Goal: Task Accomplishment & Management: Manage account settings

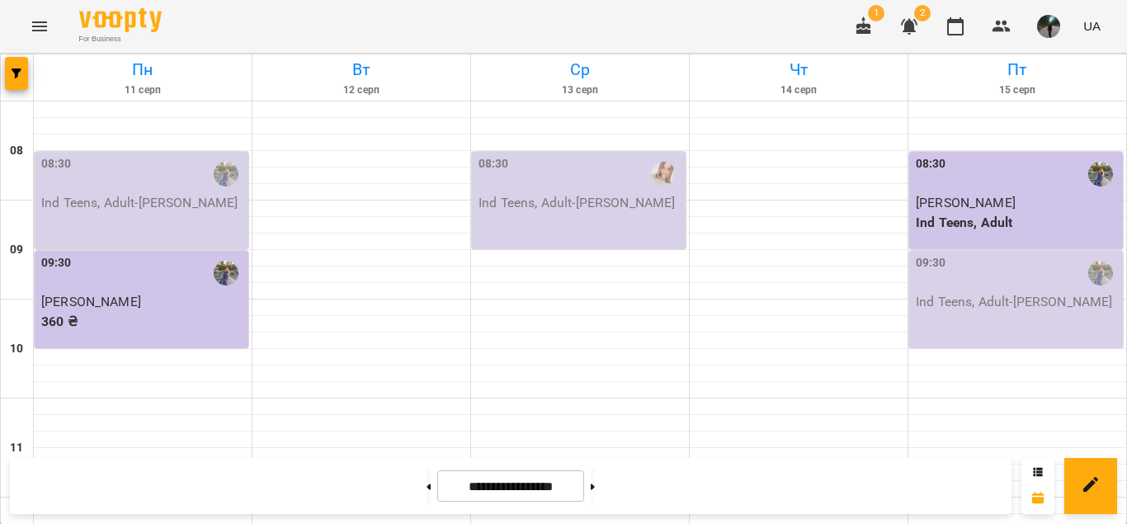
click at [906, 31] on icon "button" at bounding box center [909, 27] width 16 height 16
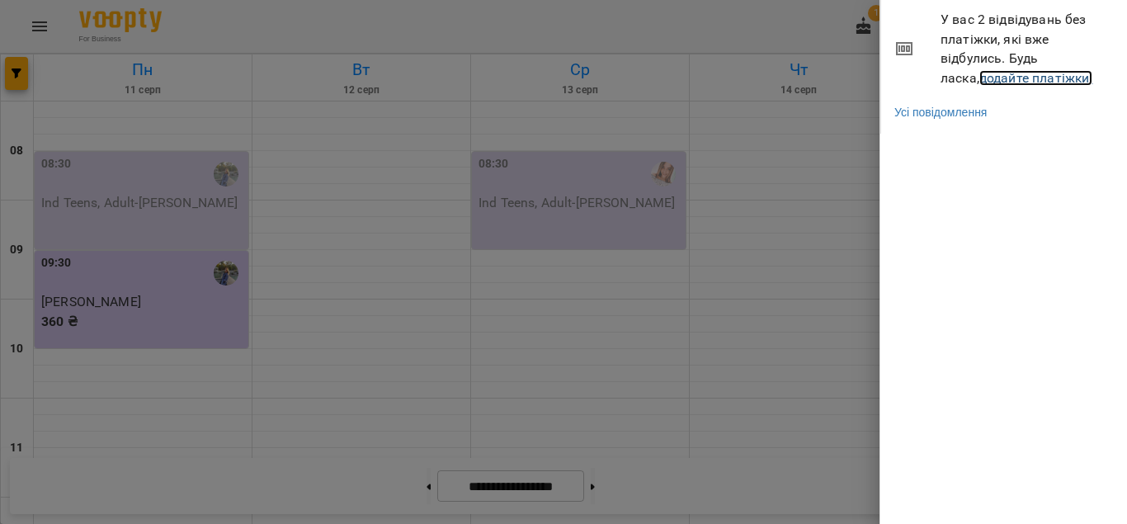
click at [979, 78] on link "додайте платіжки!" at bounding box center [1036, 78] width 114 height 16
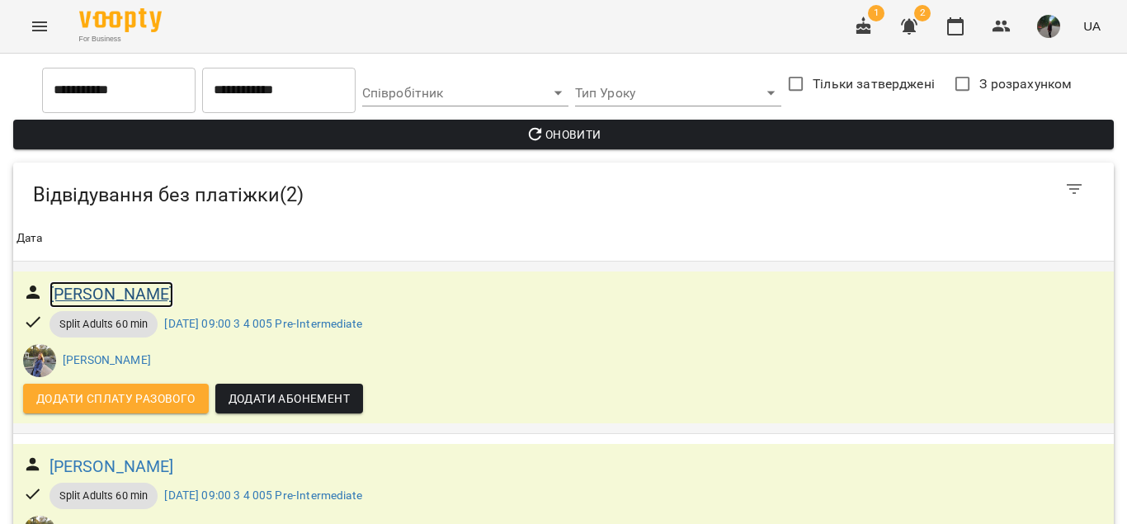
click at [174, 292] on h6 "[PERSON_NAME]" at bounding box center [111, 294] width 125 height 26
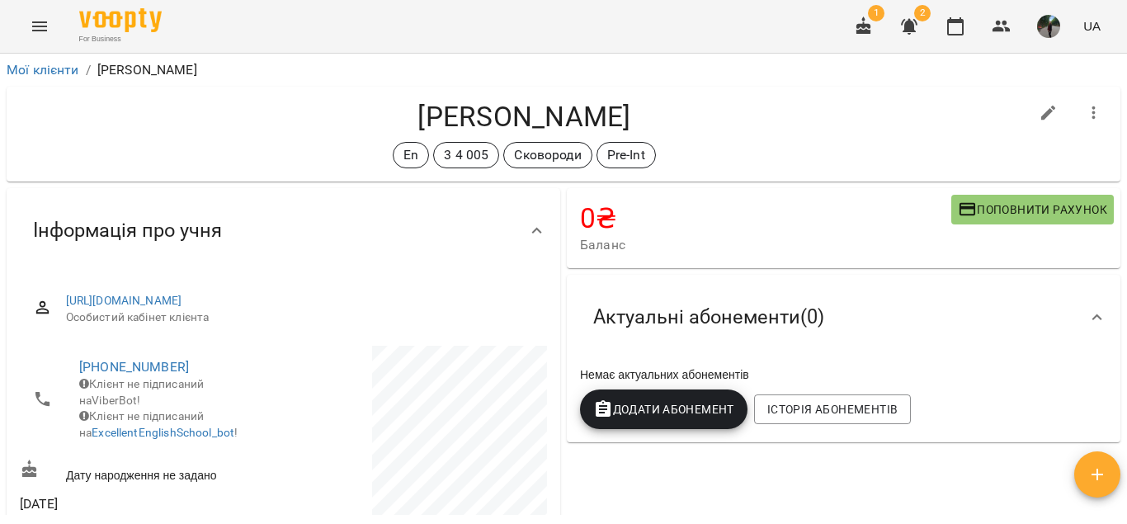
click at [556, 191] on div "Інформація про учня [URL][DOMAIN_NAME] Особистий кабінет клієнта [PHONE_NUMBER]…" at bounding box center [283, 386] width 560 height 403
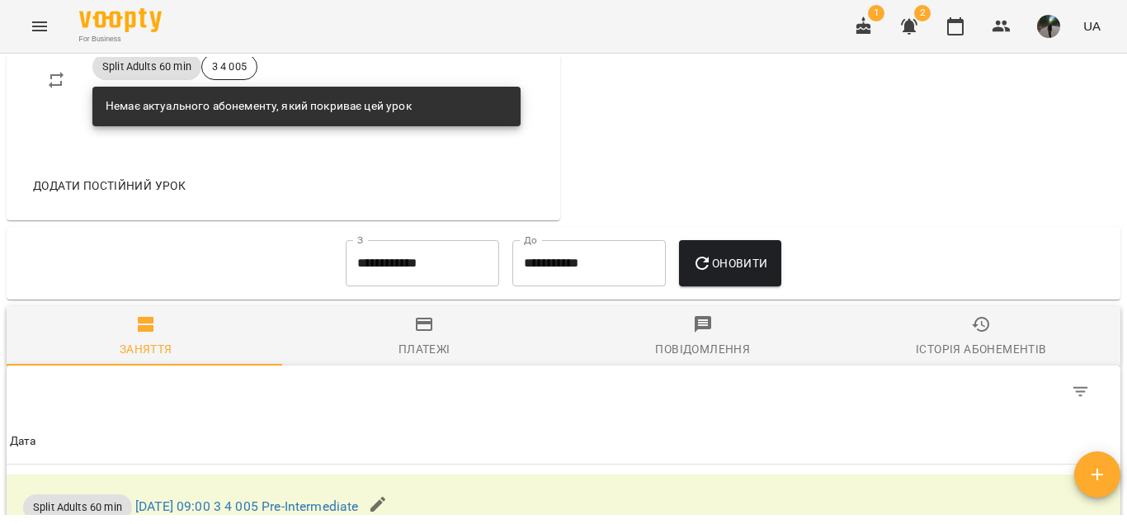
scroll to position [759, 0]
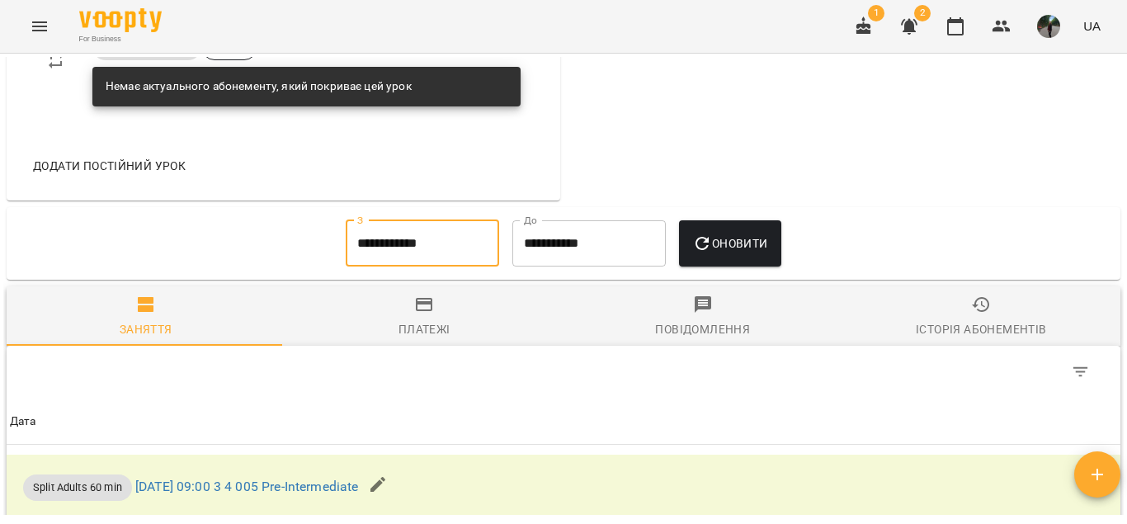
click at [405, 266] on input "**********" at bounding box center [422, 243] width 153 height 46
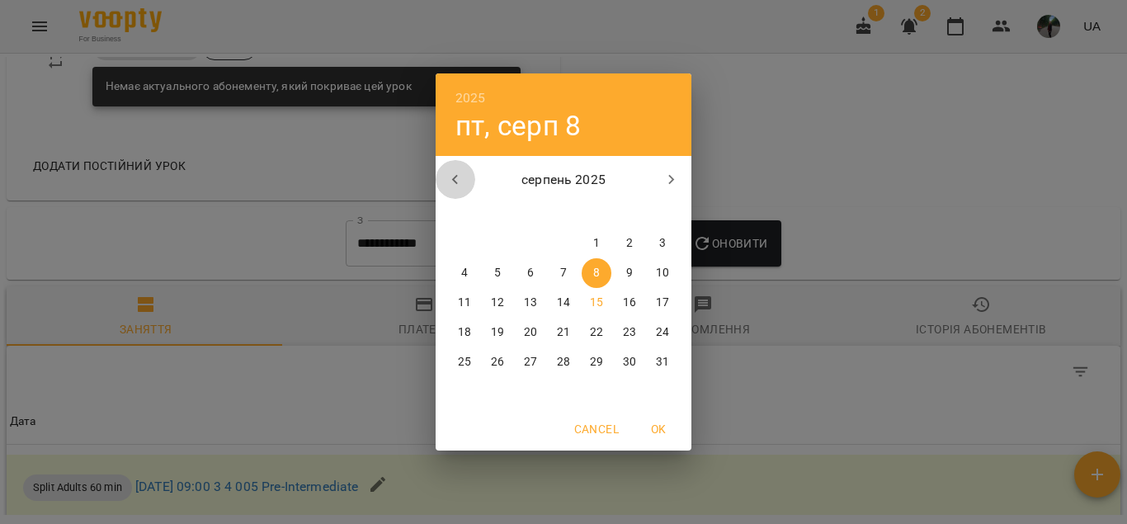
click at [453, 192] on button "button" at bounding box center [455, 180] width 40 height 40
click at [558, 252] on button "1" at bounding box center [563, 243] width 30 height 30
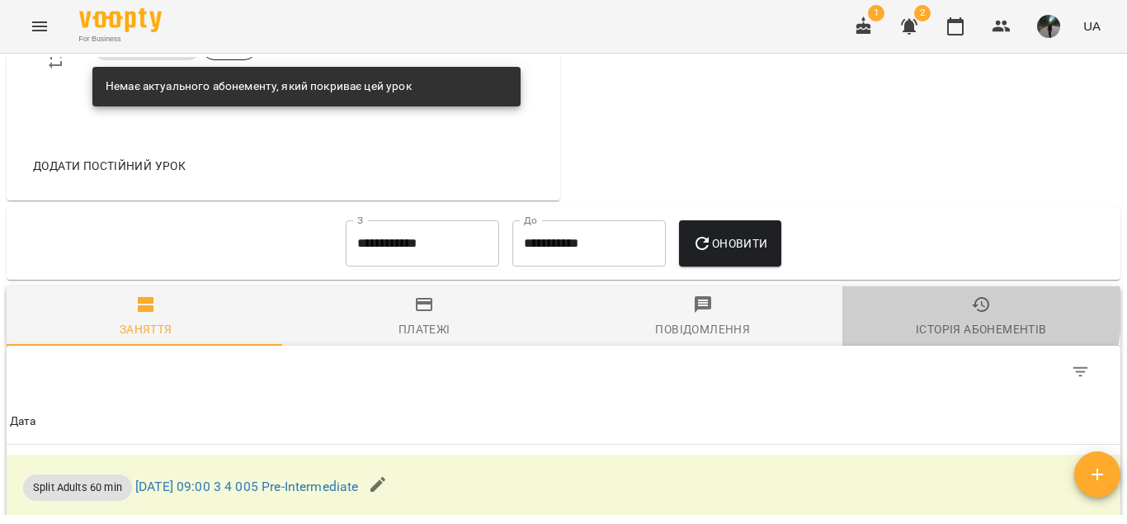
click at [901, 339] on span "Історія абонементів" at bounding box center [981, 316] width 259 height 45
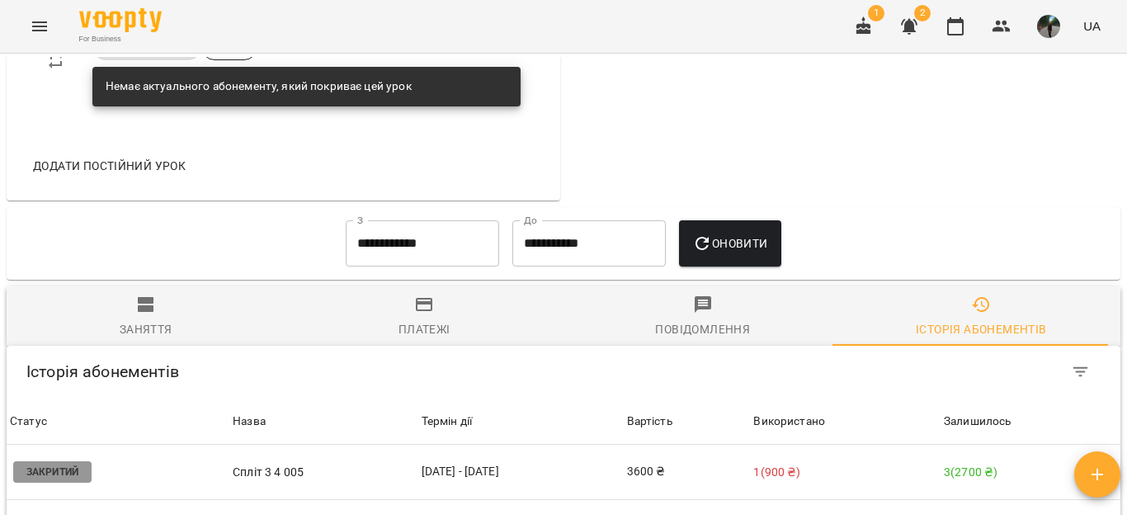
click at [926, 280] on div "**********" at bounding box center [563, 243] width 1113 height 73
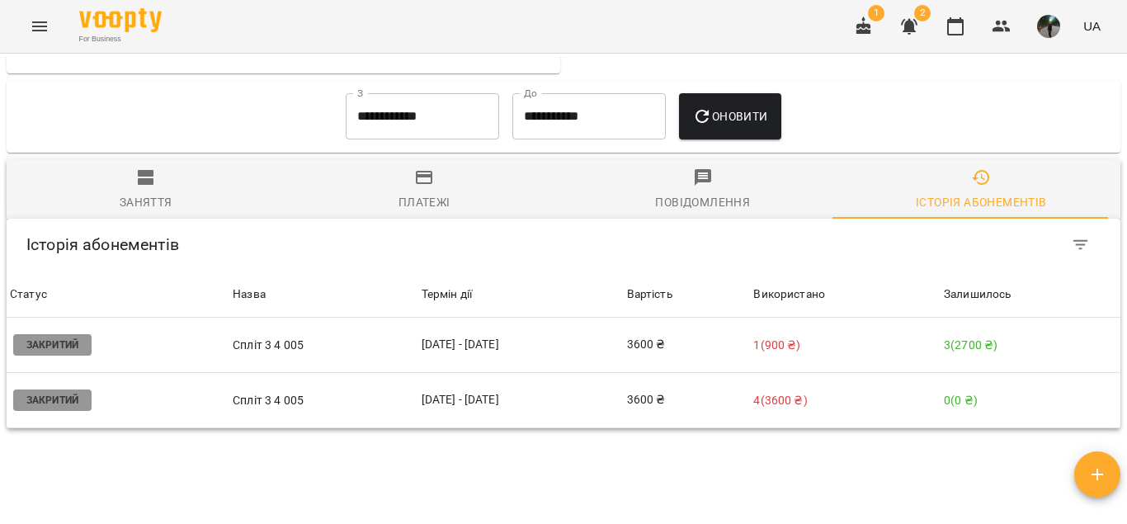
scroll to position [891, 0]
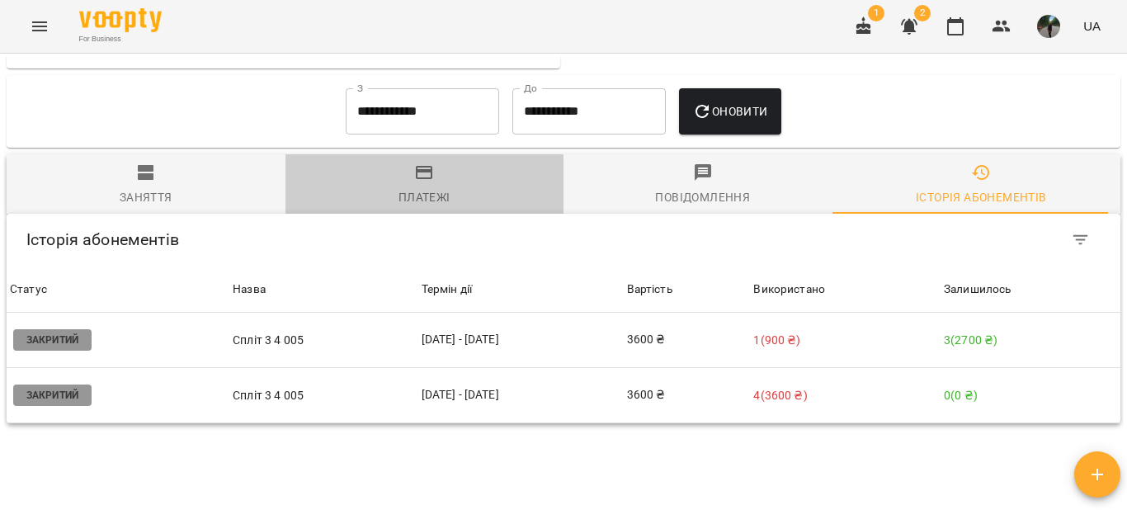
click at [421, 207] on span "Платежі" at bounding box center [424, 184] width 259 height 45
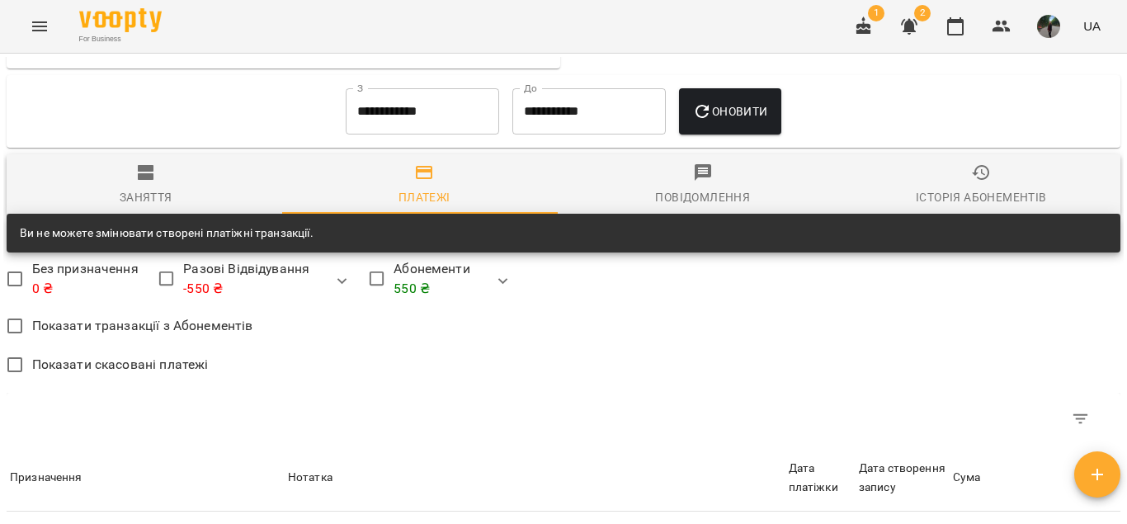
click at [0, 305] on div "Мої клієнти / [PERSON_NAME] [PERSON_NAME] En 3 4 005 Сковороди Pre-Int 0 ₴ Бала…" at bounding box center [563, 316] width 1127 height 524
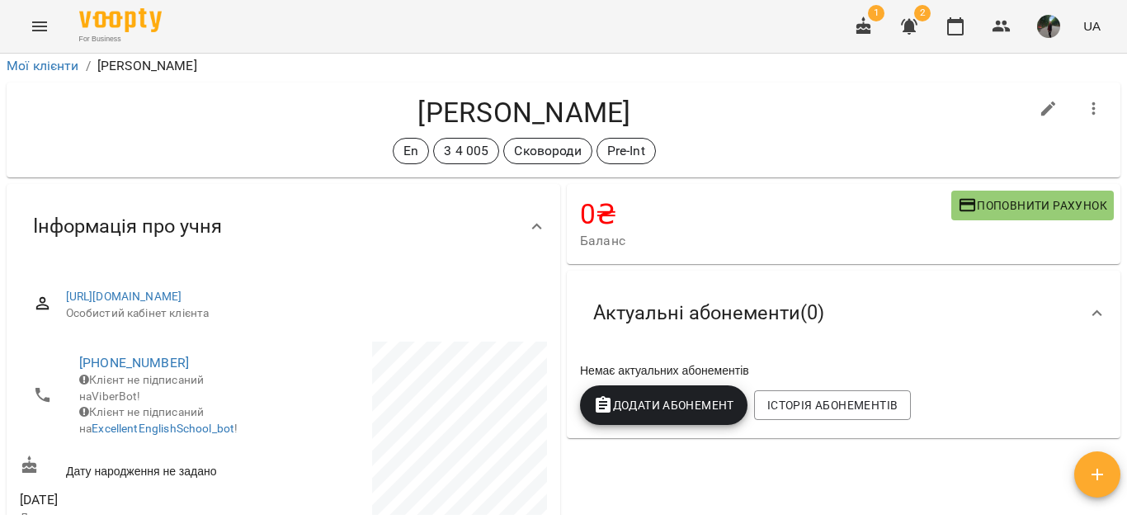
scroll to position [0, 0]
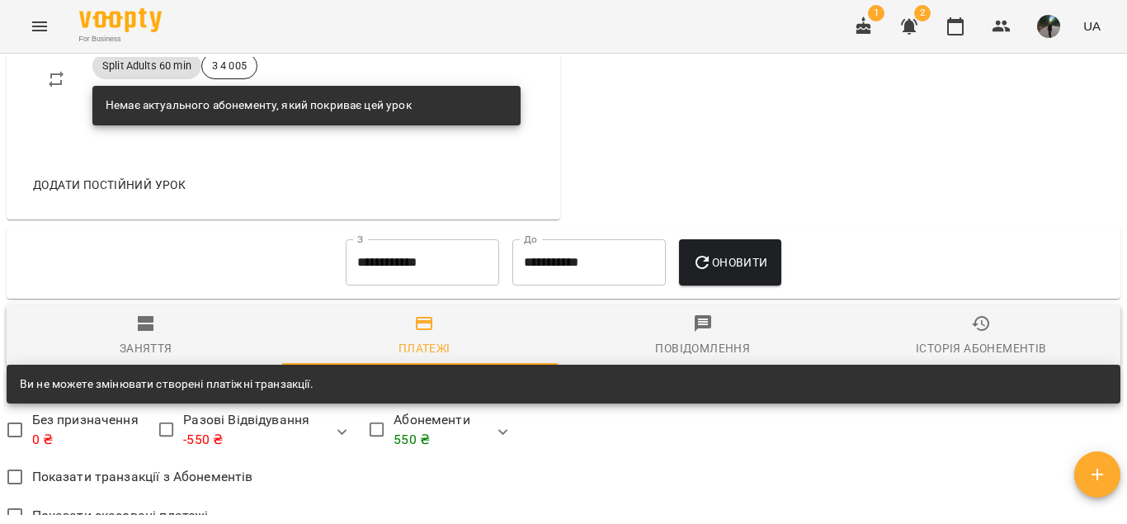
scroll to position [825, 0]
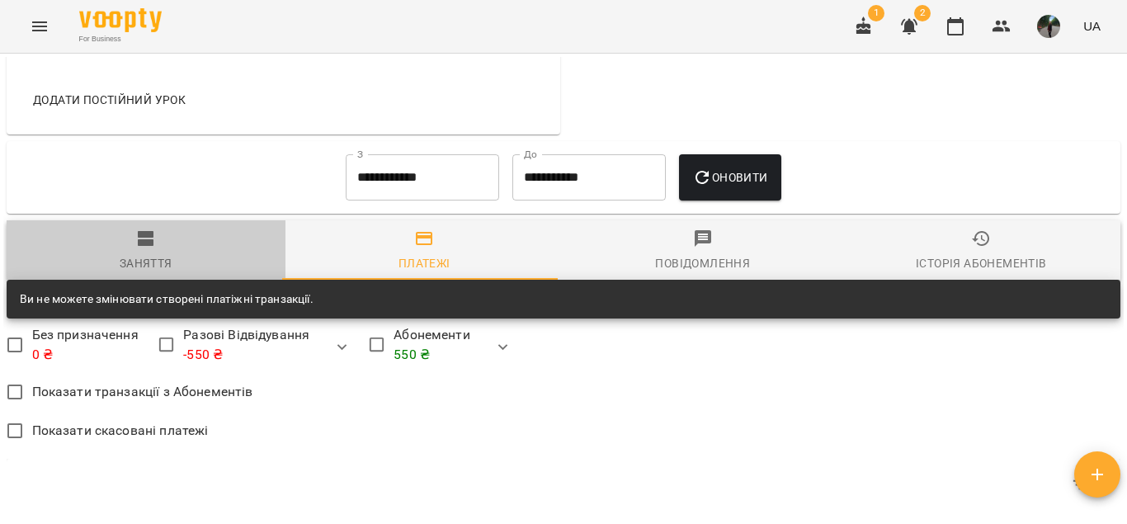
click at [181, 273] on span "Заняття" at bounding box center [145, 250] width 259 height 45
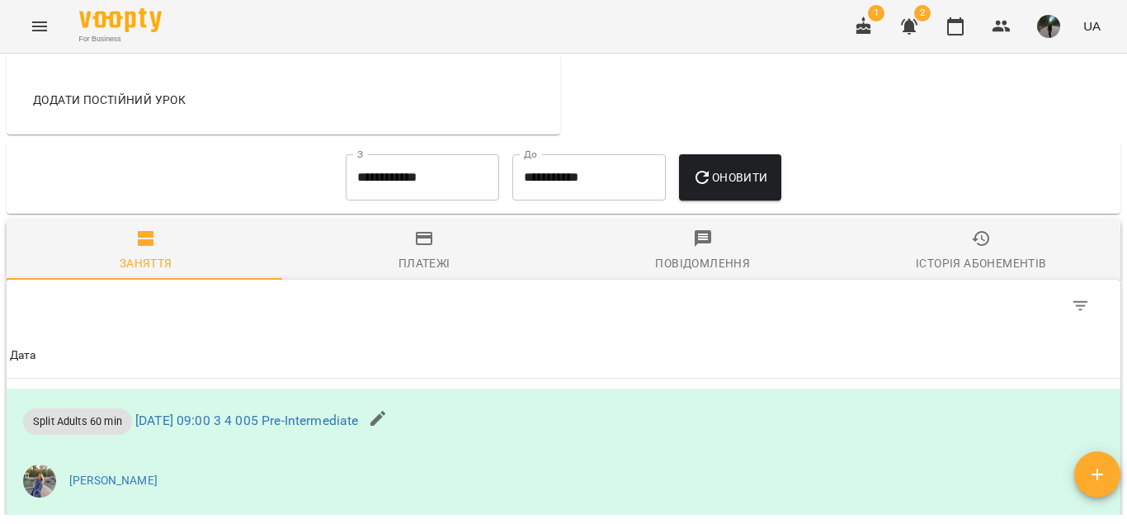
click at [155, 363] on th "Дата" at bounding box center [563, 355] width 1113 height 46
click at [426, 200] on input "**********" at bounding box center [422, 177] width 153 height 46
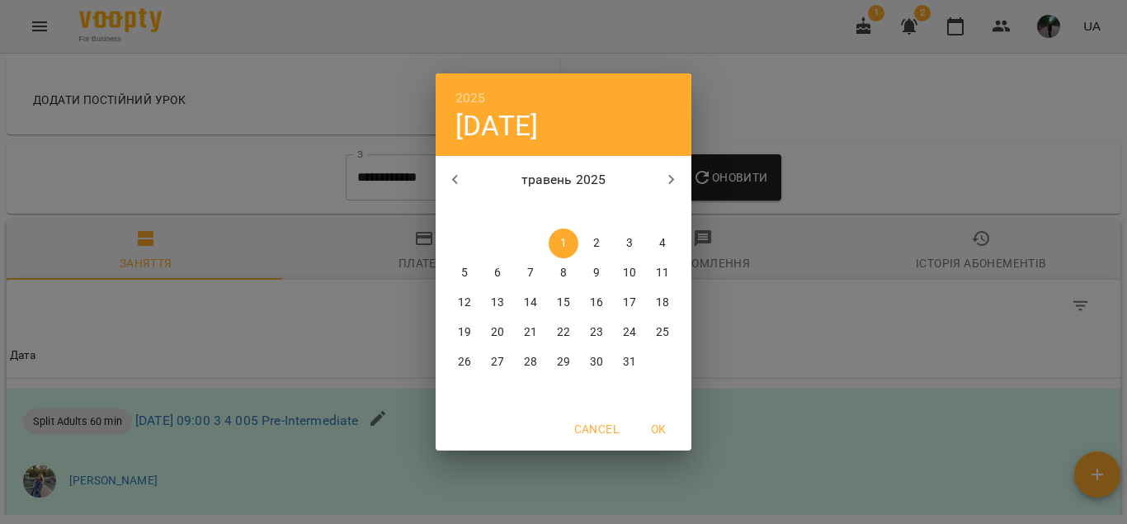
click at [656, 173] on button "button" at bounding box center [672, 180] width 40 height 40
click at [597, 242] on p "1" at bounding box center [596, 243] width 7 height 16
type input "**********"
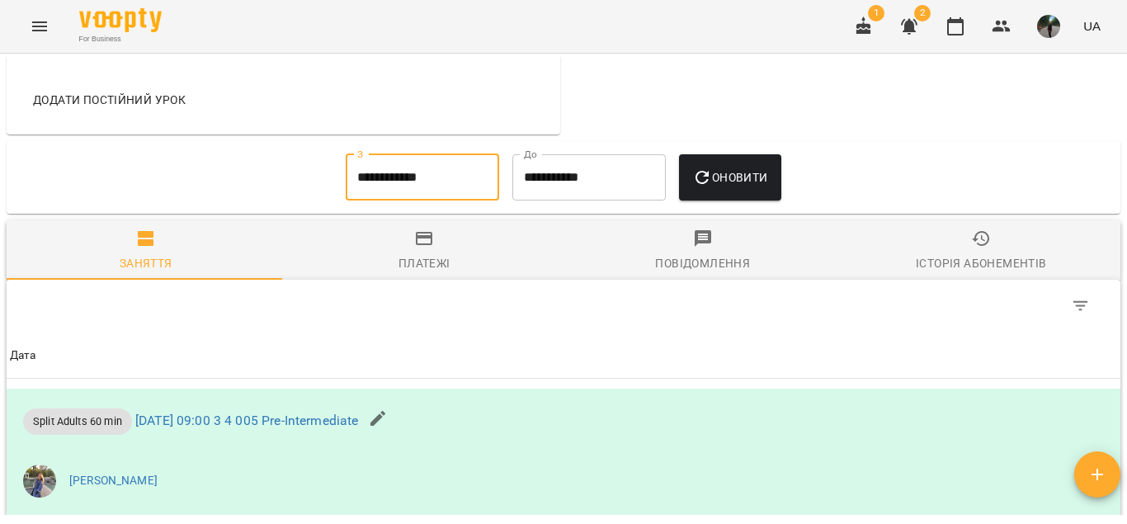
click at [712, 187] on icon "button" at bounding box center [702, 177] width 20 height 20
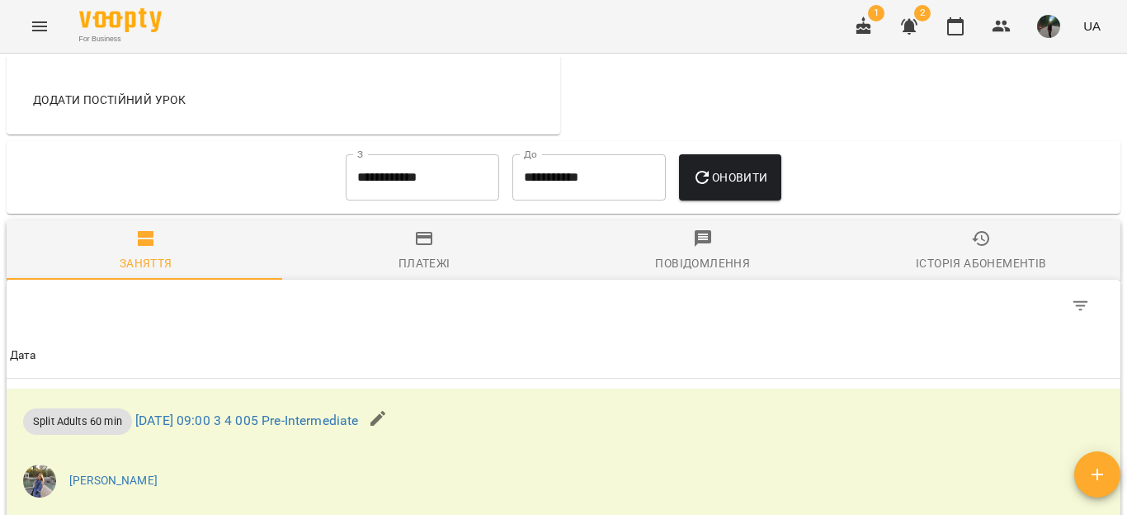
click at [479, 361] on th "Дата" at bounding box center [563, 355] width 1113 height 46
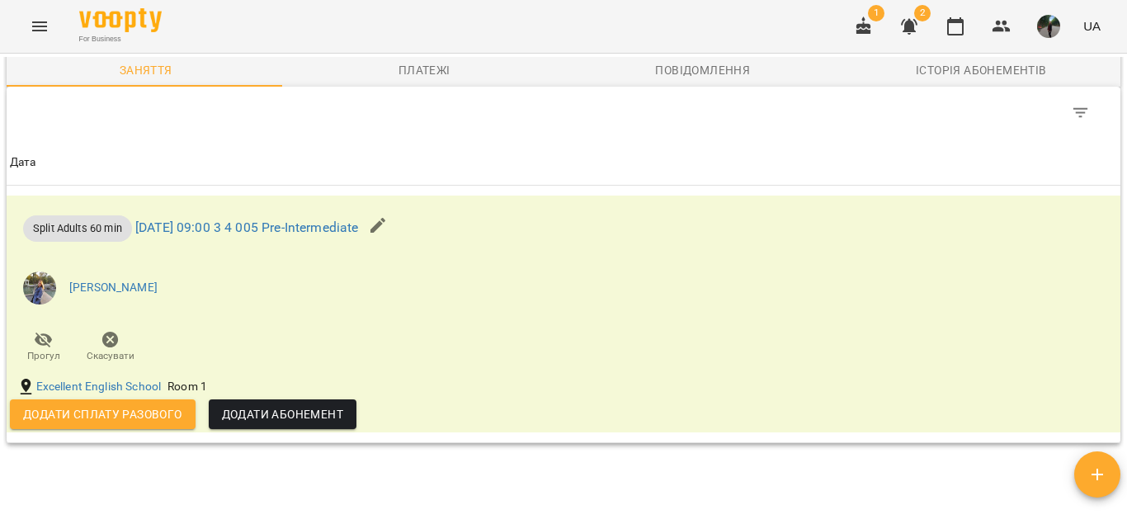
scroll to position [1023, 0]
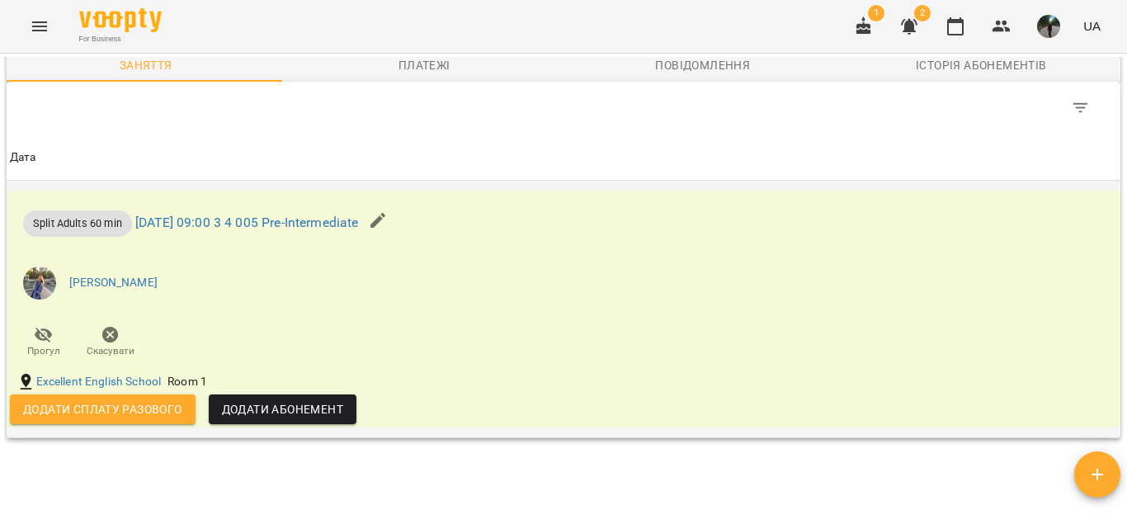
click at [325, 424] on button "Додати Абонемент" at bounding box center [283, 409] width 148 height 30
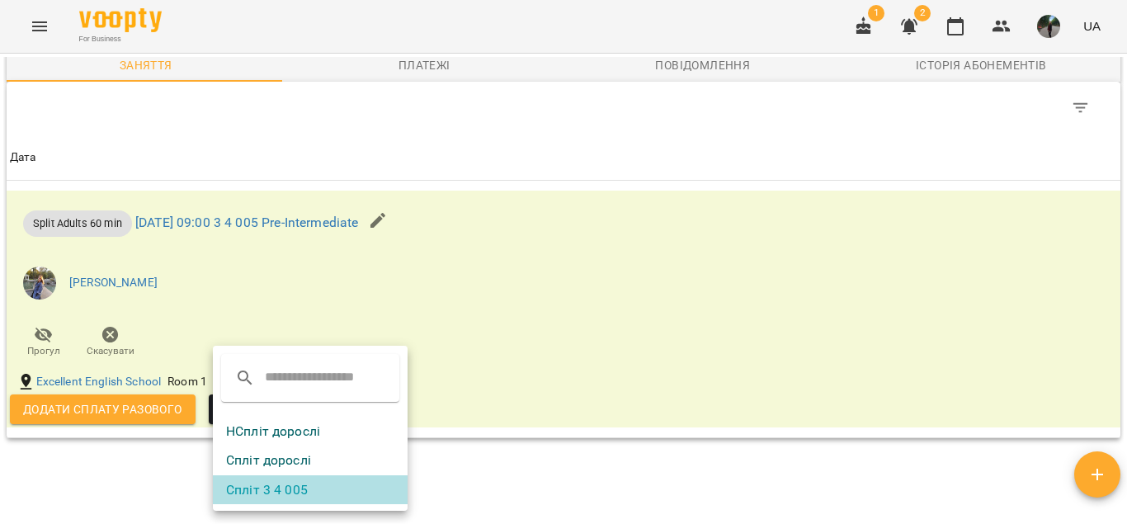
click at [323, 487] on li "Спліт 3 4 005" at bounding box center [310, 490] width 195 height 30
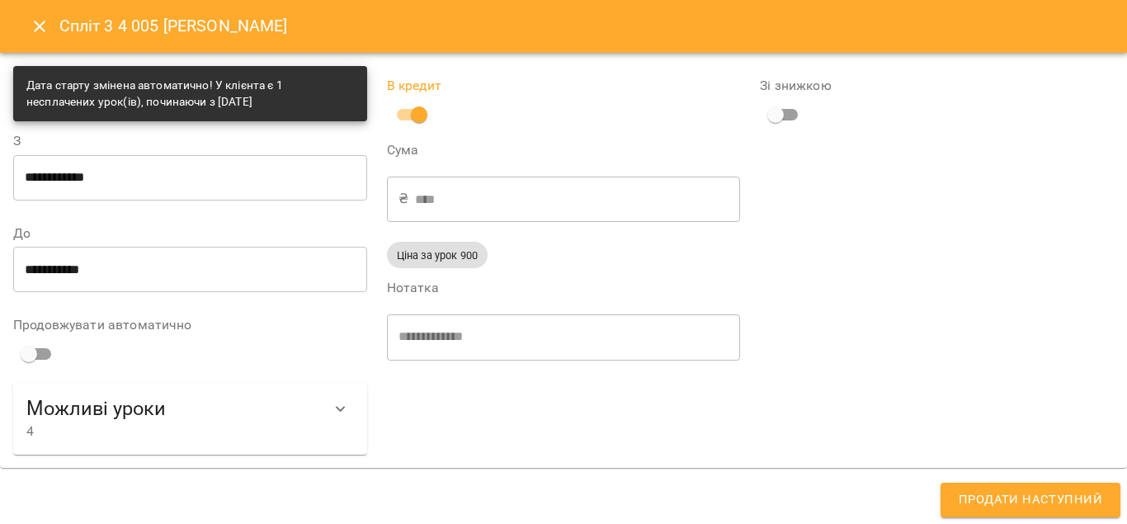
click at [1024, 501] on span "Продати наступний" at bounding box center [1030, 499] width 144 height 21
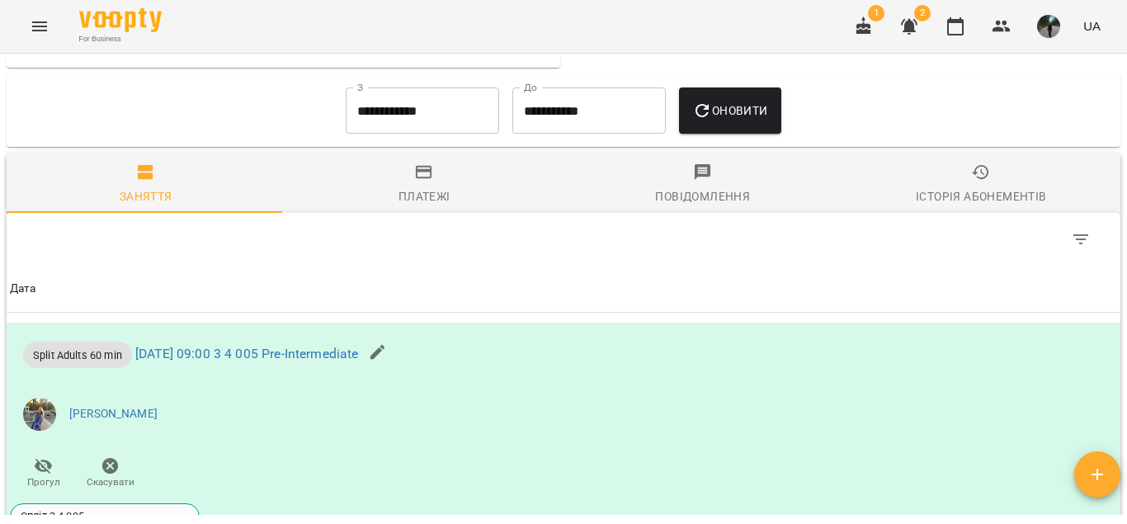
scroll to position [892, 0]
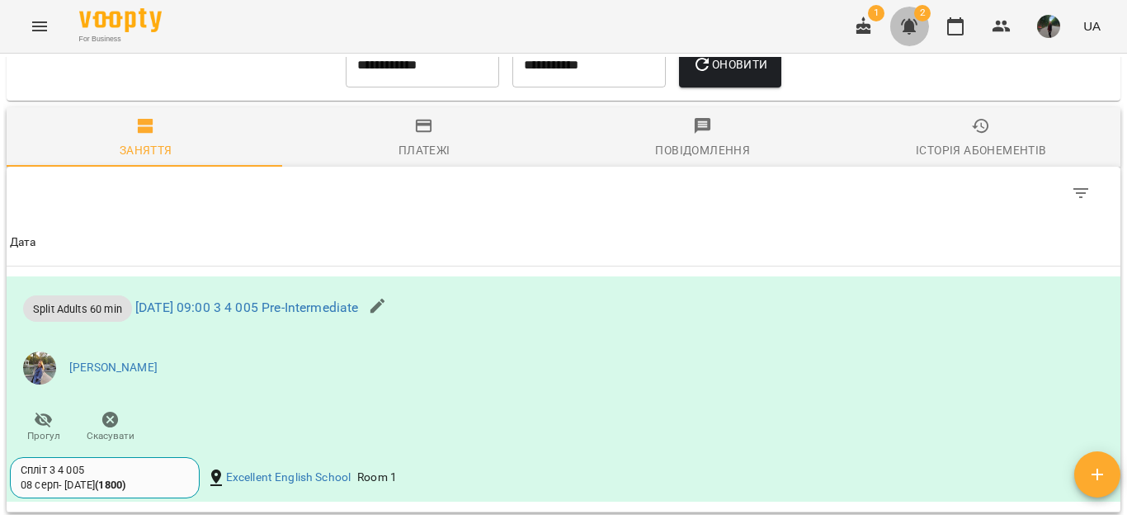
click at [912, 25] on icon "button" at bounding box center [909, 27] width 16 height 16
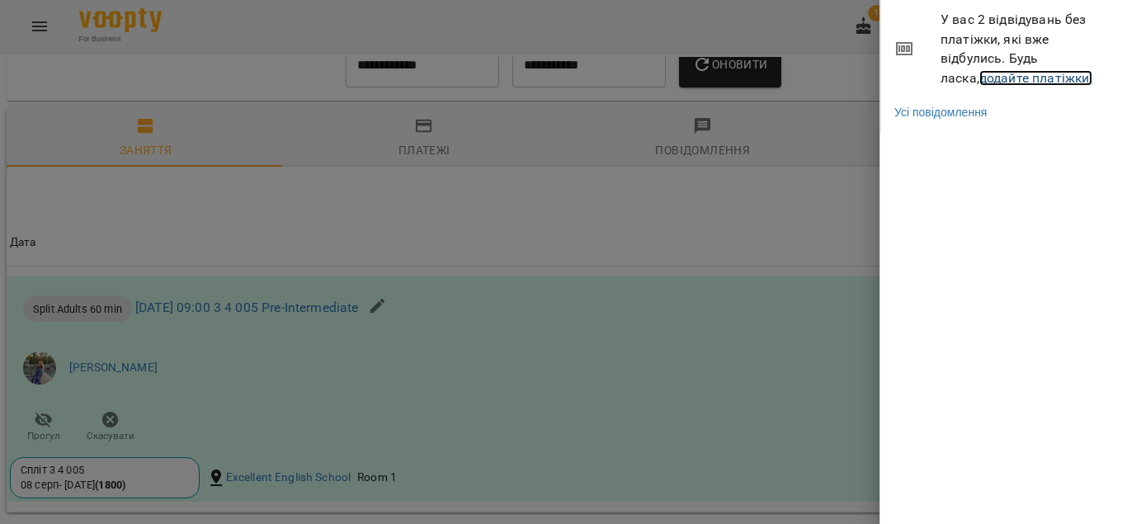
click at [979, 78] on link "додайте платіжки!" at bounding box center [1036, 78] width 114 height 16
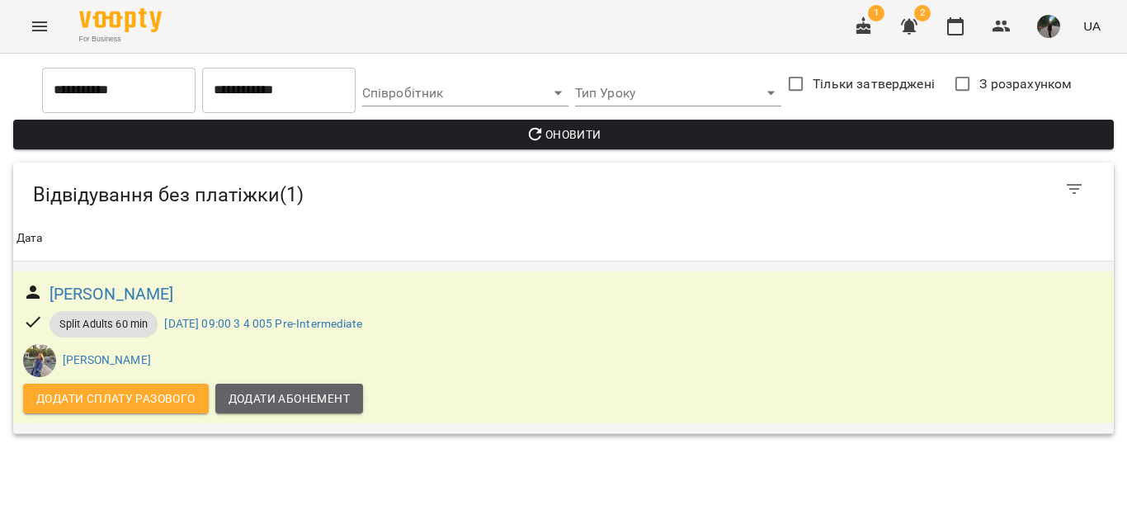
click at [294, 388] on span "Додати Абонемент" at bounding box center [288, 398] width 121 height 20
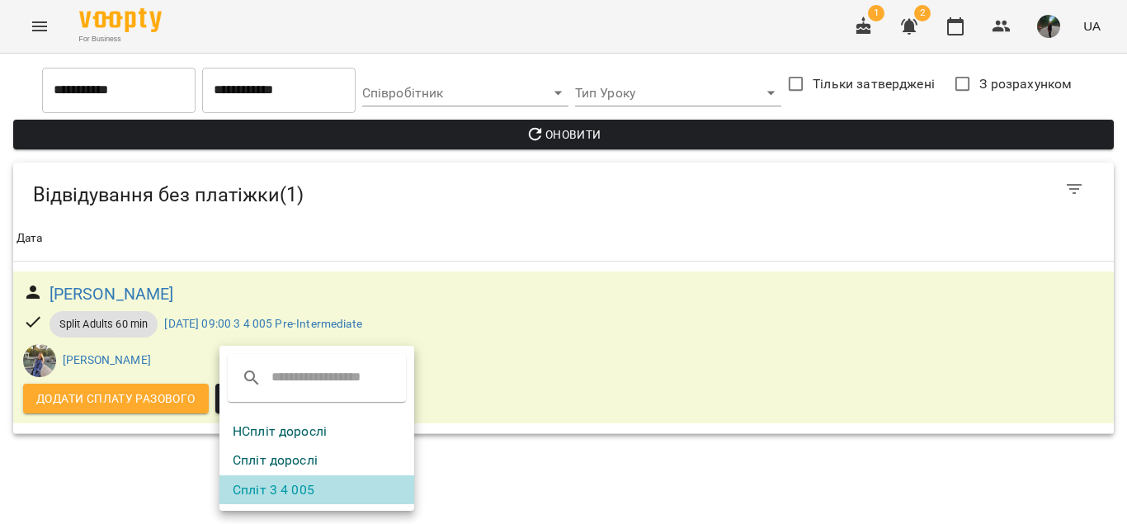
click at [299, 479] on li "Спліт 3 4 005" at bounding box center [316, 490] width 195 height 30
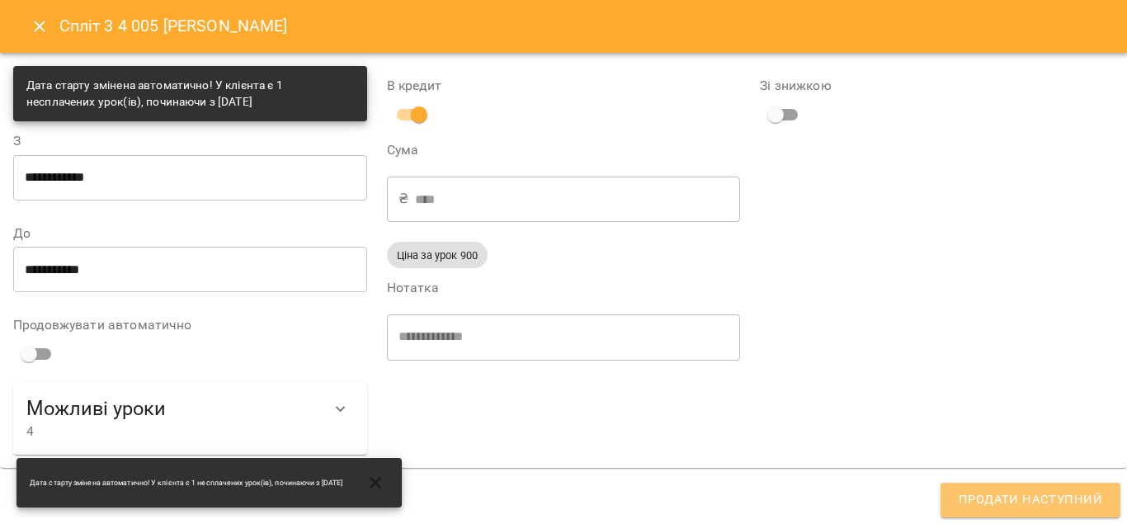
click at [1033, 506] on span "Продати наступний" at bounding box center [1030, 499] width 144 height 21
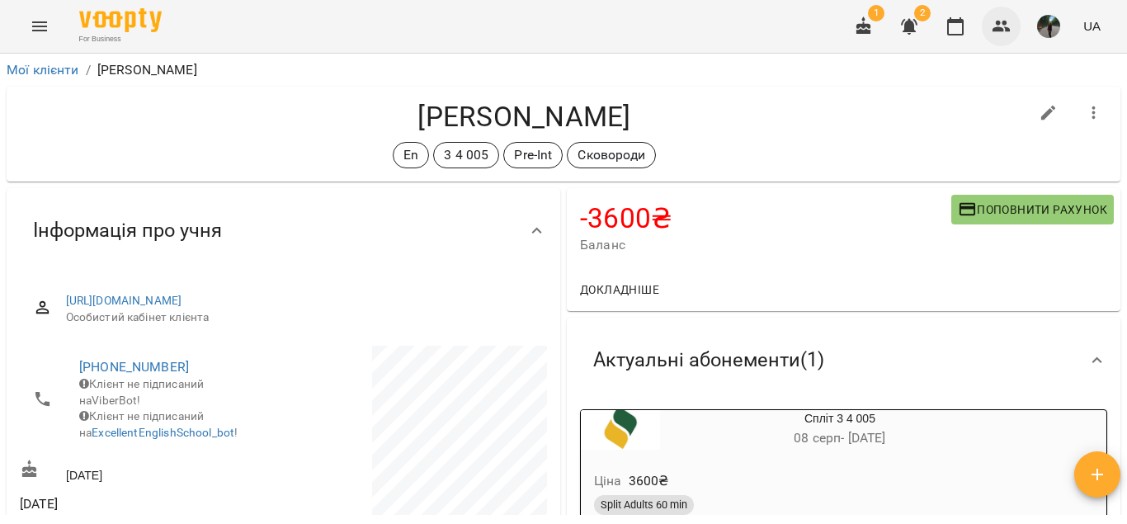
click at [990, 19] on button "button" at bounding box center [1002, 27] width 40 height 40
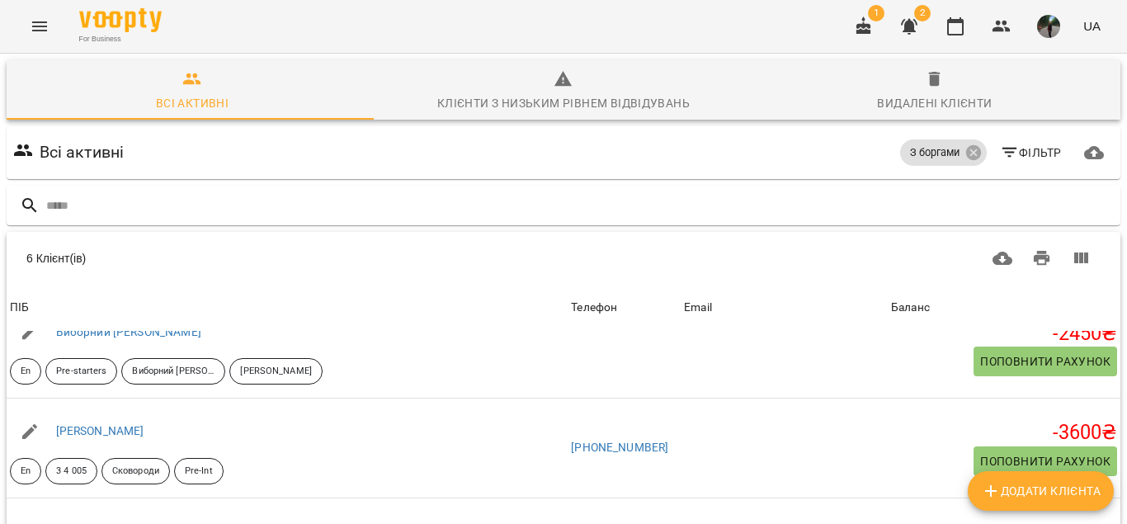
scroll to position [232, 0]
